Goal: Task Accomplishment & Management: Complete application form

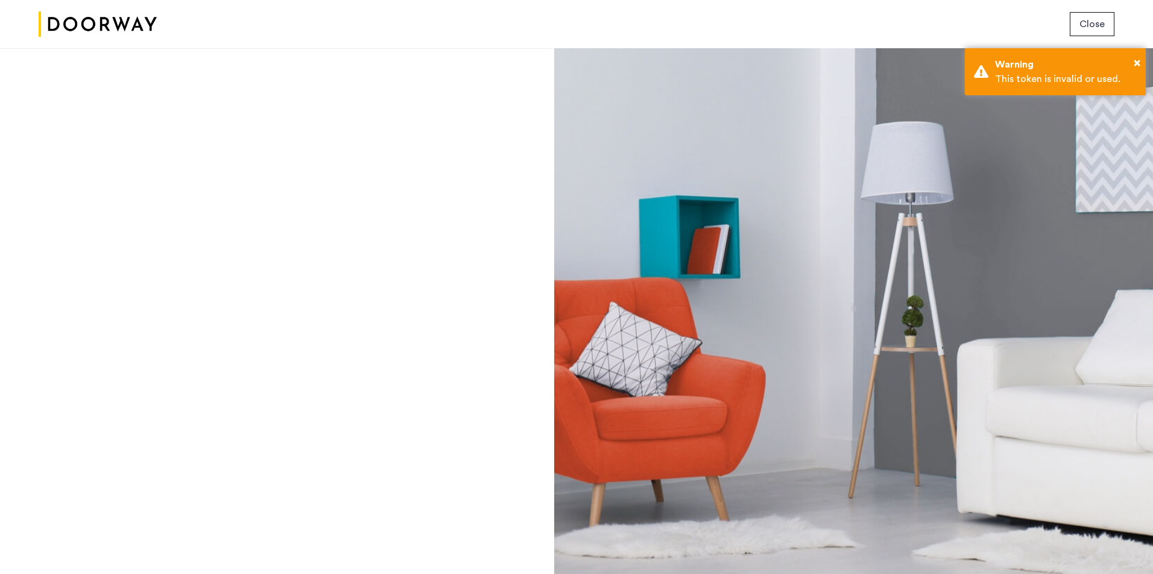
click at [1080, 31] on button "Close" at bounding box center [1092, 24] width 45 height 24
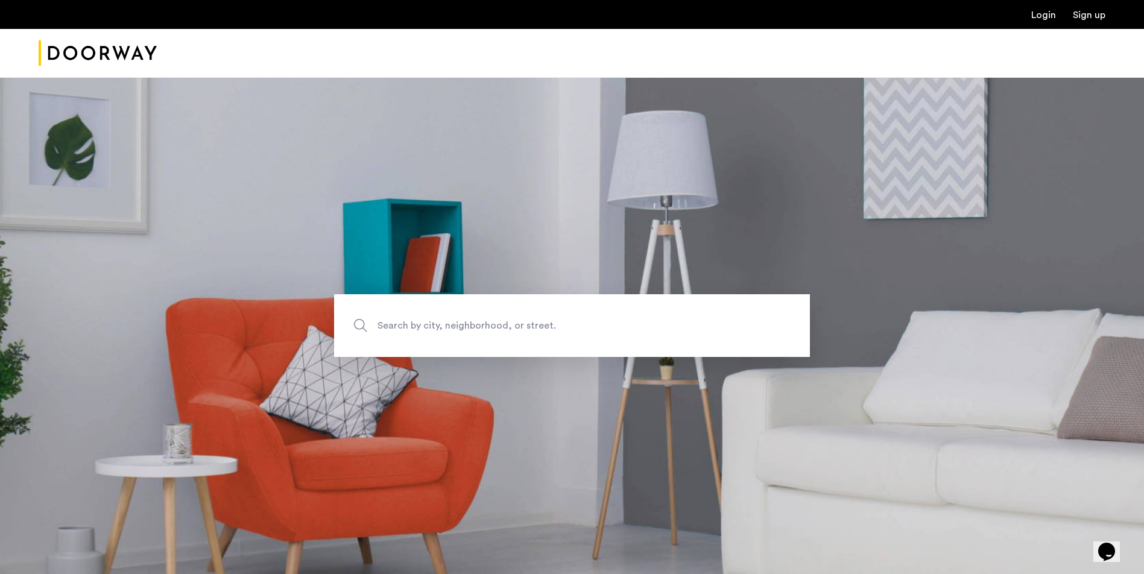
click at [93, 49] on img "Cazamio Logo" at bounding box center [98, 53] width 118 height 45
click at [1042, 13] on link "Login" at bounding box center [1043, 15] width 25 height 10
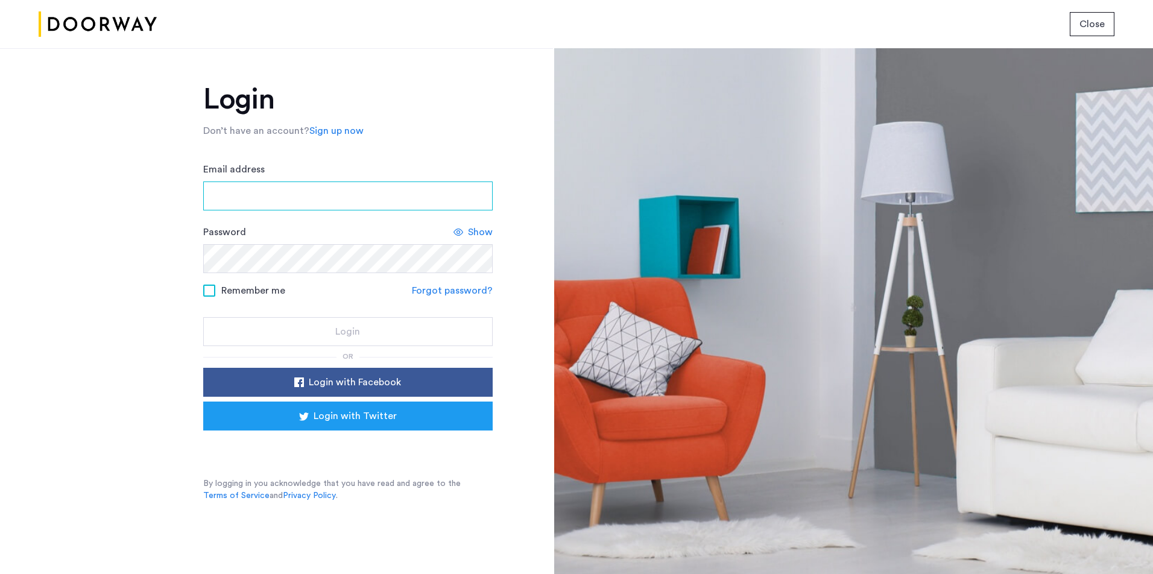
click at [341, 204] on input "Email address" at bounding box center [347, 196] width 289 height 29
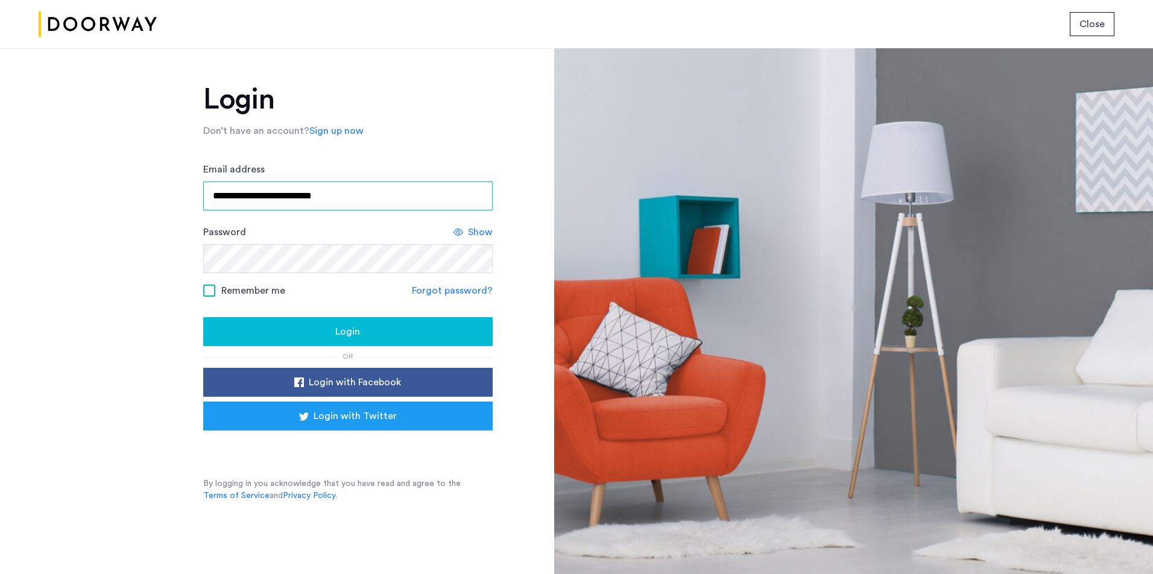
type input "**********"
click at [203, 317] on button "Login" at bounding box center [347, 331] width 289 height 29
click at [325, 130] on link "Sign up now" at bounding box center [336, 131] width 54 height 14
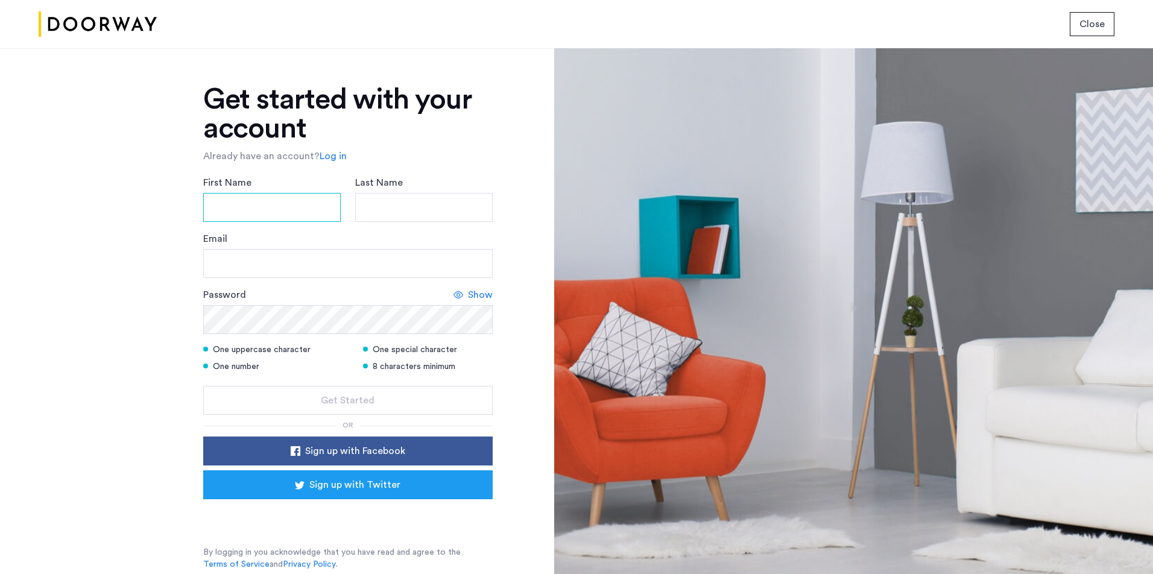
click at [291, 203] on input "First Name" at bounding box center [272, 207] width 138 height 29
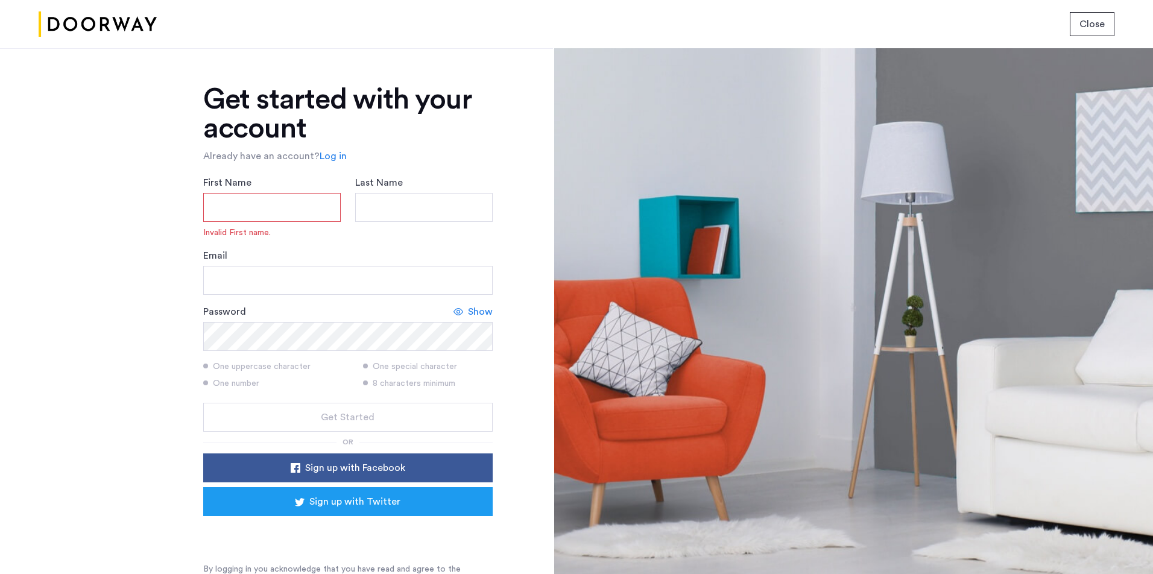
click at [469, 316] on span "Show" at bounding box center [480, 312] width 25 height 14
click at [469, 313] on span "Show" at bounding box center [480, 312] width 25 height 14
click at [262, 201] on input "First Name" at bounding box center [272, 207] width 138 height 29
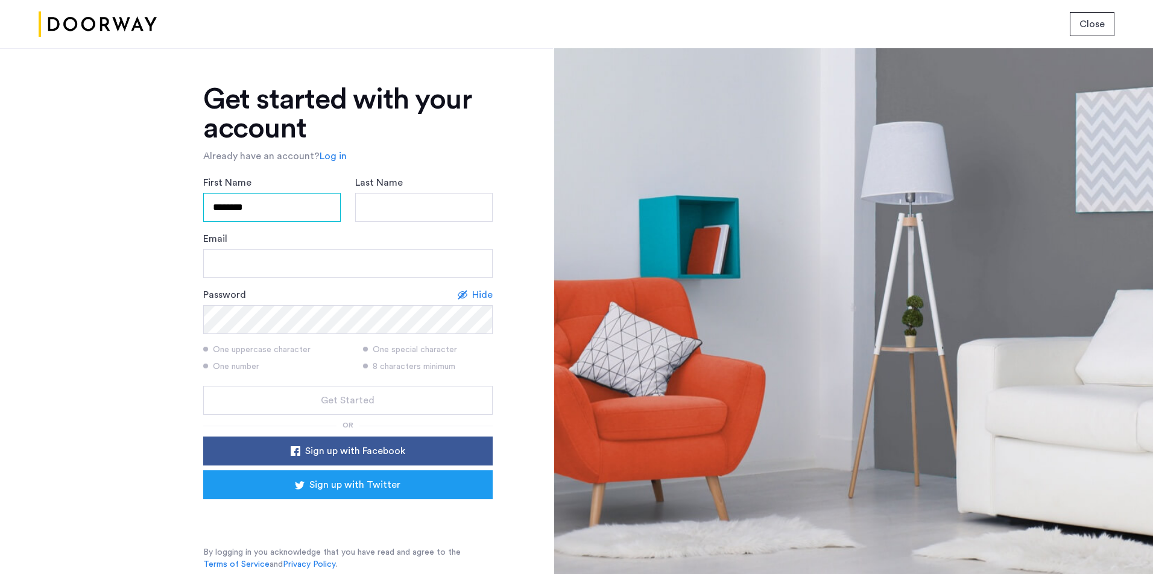
type input "********"
type input "*****"
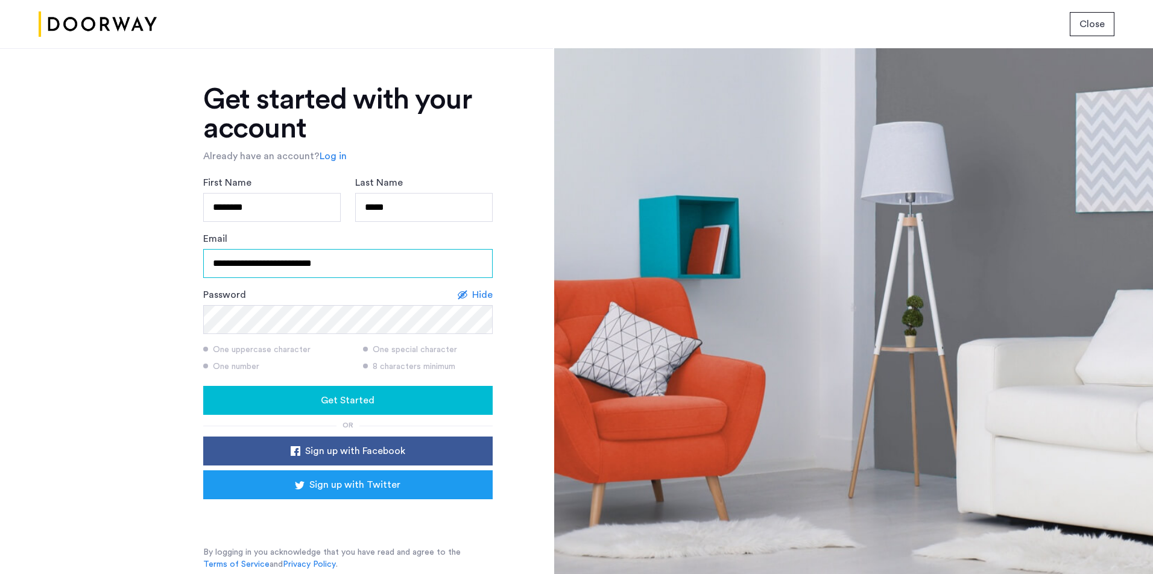
type input "**********"
click at [203, 386] on button "Get Started" at bounding box center [347, 400] width 289 height 29
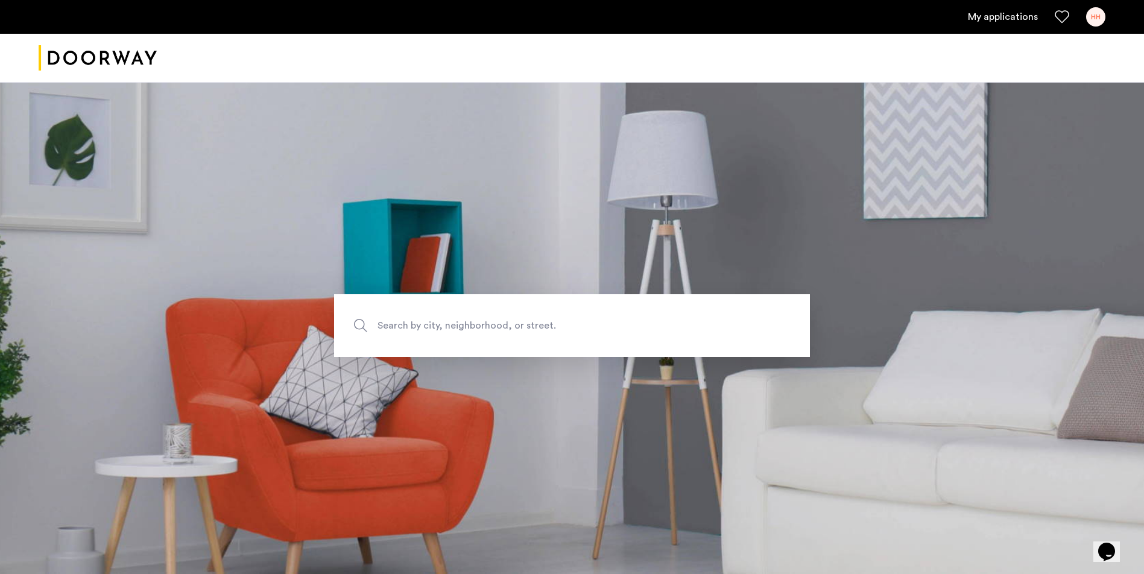
click at [1095, 16] on div "HH" at bounding box center [1095, 16] width 19 height 19
click at [1022, 16] on div at bounding box center [572, 287] width 1144 height 574
click at [1014, 17] on link "My applications" at bounding box center [1003, 17] width 70 height 14
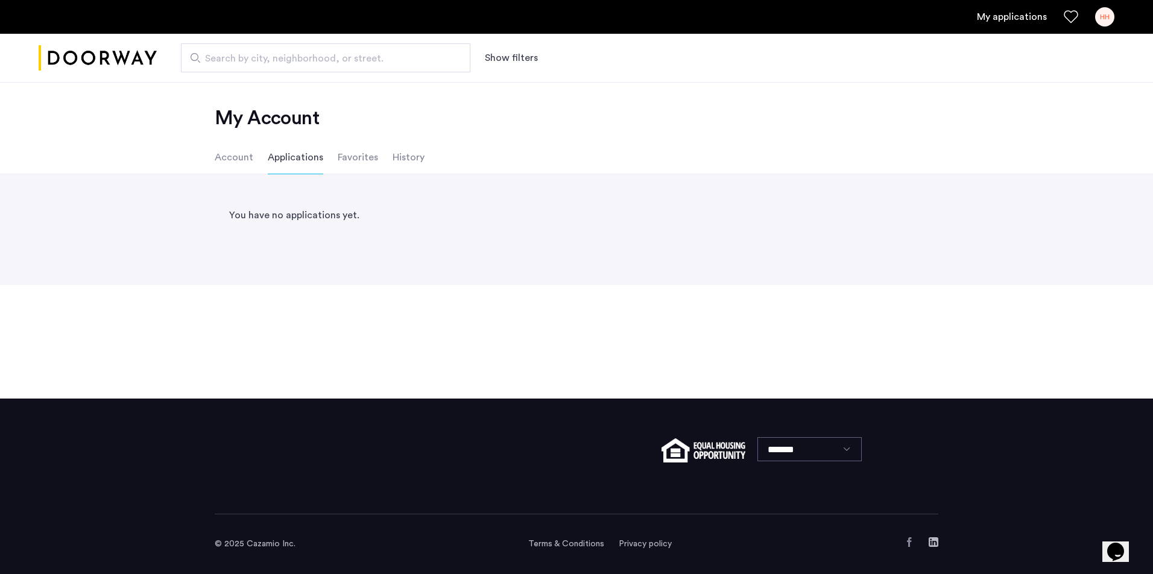
click at [352, 157] on li "Favorites" at bounding box center [358, 158] width 40 height 34
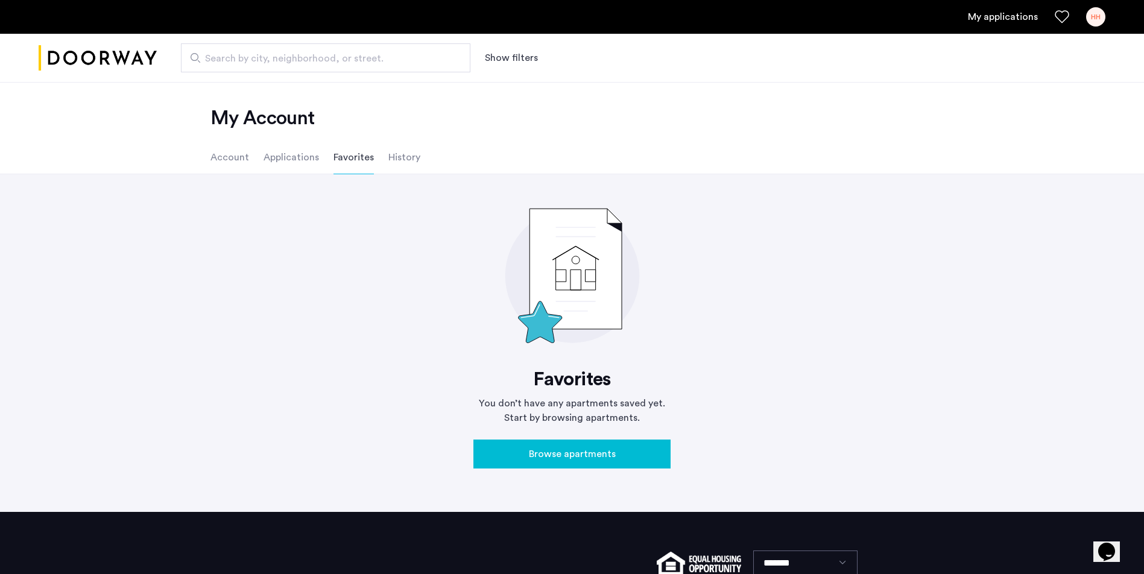
click at [396, 163] on li "History" at bounding box center [404, 158] width 32 height 34
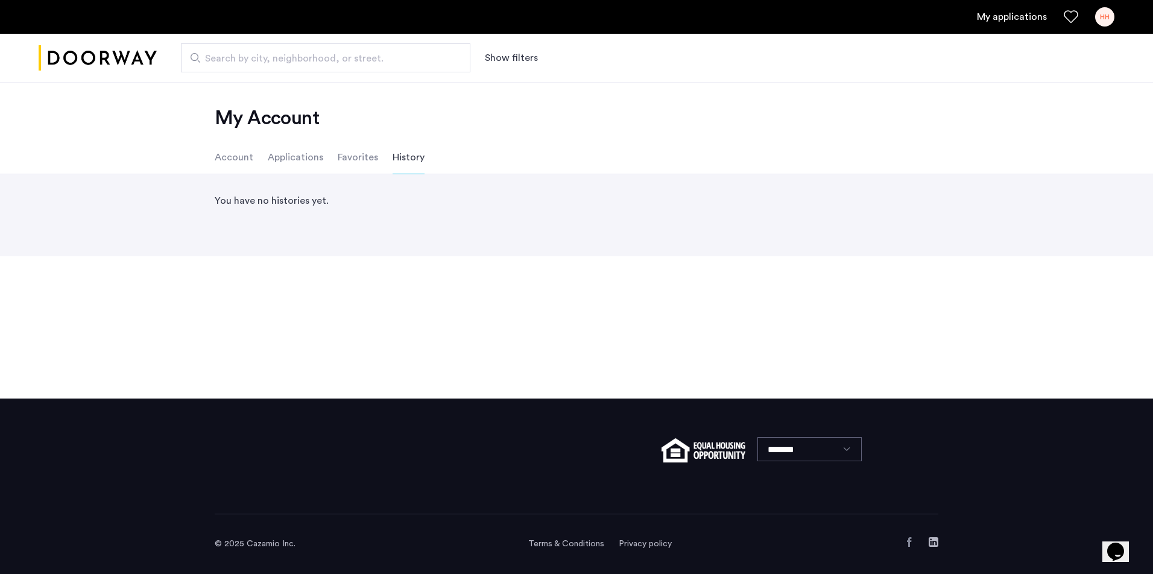
click at [235, 155] on li "Account" at bounding box center [234, 158] width 39 height 34
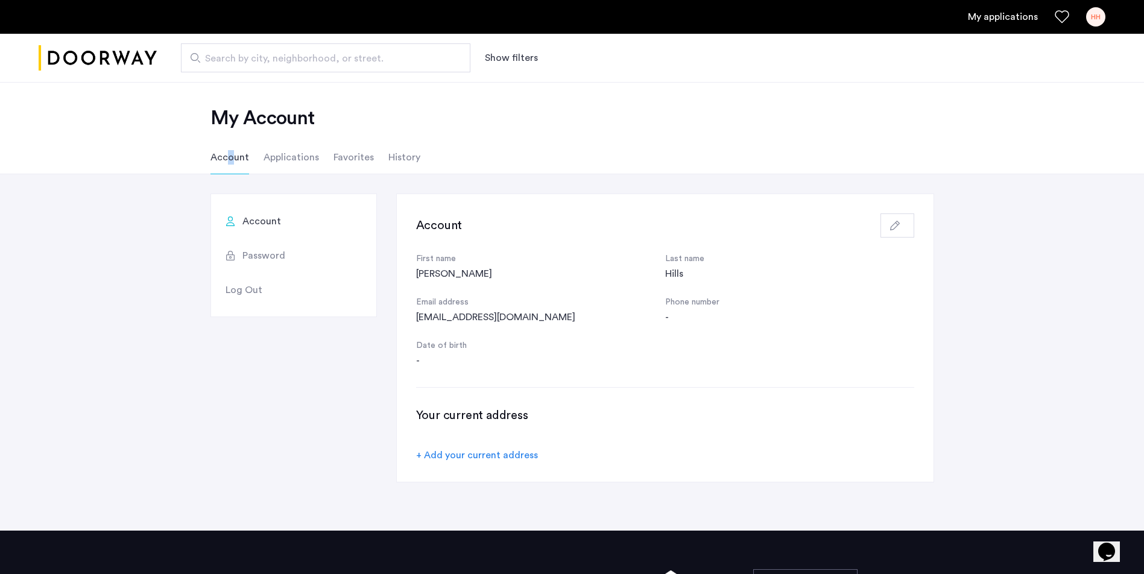
click at [476, 148] on ul "Account Applications Favorites History" at bounding box center [572, 158] width 760 height 34
click at [91, 62] on img "Cazamio logo" at bounding box center [98, 58] width 118 height 45
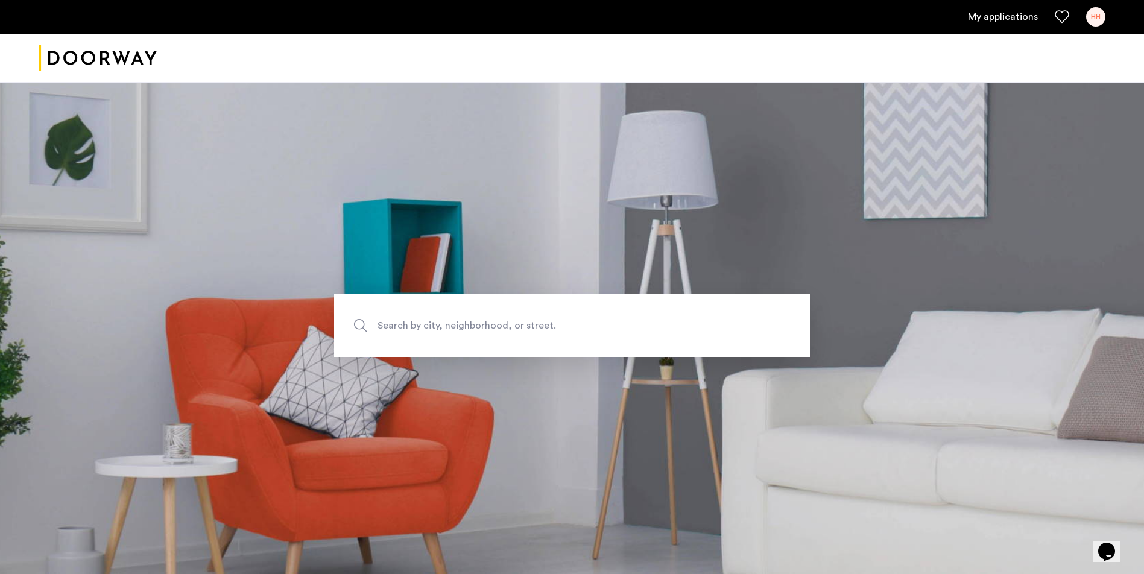
click at [1020, 14] on link "My applications" at bounding box center [1003, 17] width 70 height 14
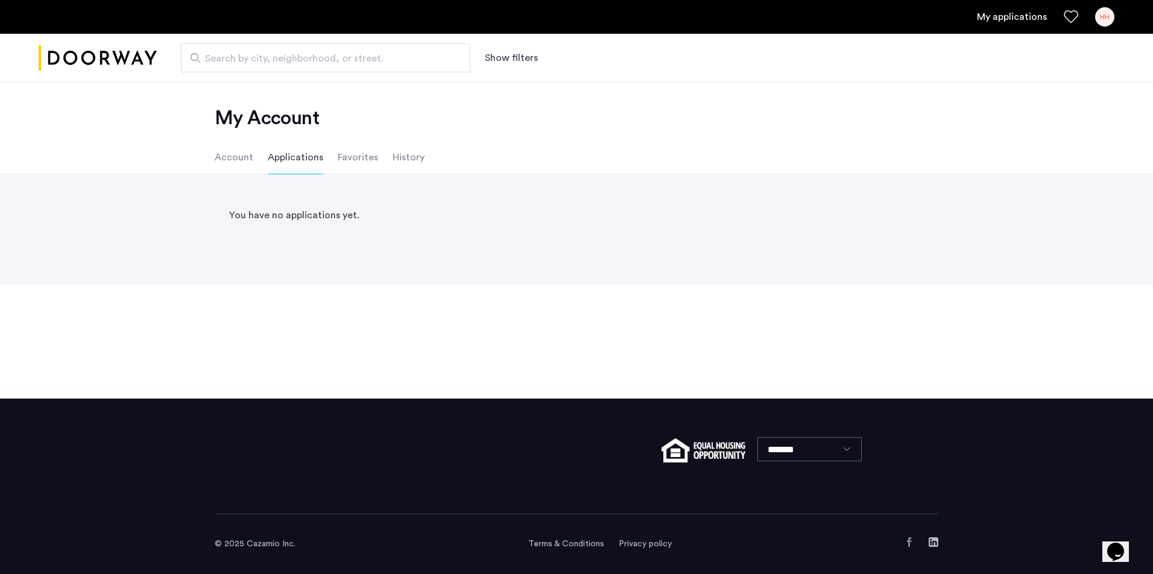
click at [525, 60] on button "Show filters" at bounding box center [511, 58] width 53 height 14
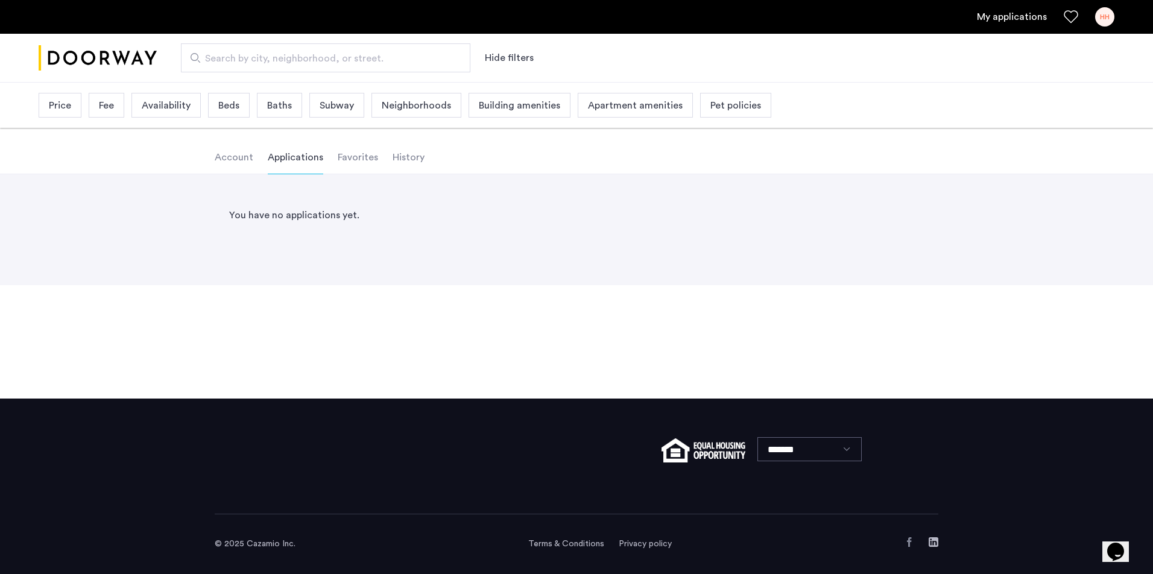
click at [884, 87] on div "Price Fee Availability Beds Baths Subway Neighborhoods Building amenities Apart…" at bounding box center [576, 105] width 1153 height 45
click at [886, 69] on div "Search by city, neighborhood, or street. Hide filters" at bounding box center [636, 57] width 958 height 29
